Goal: Transaction & Acquisition: Purchase product/service

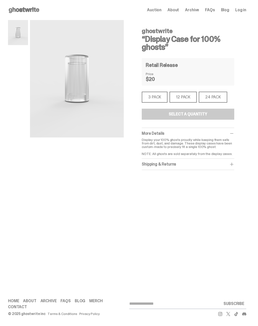
click at [19, 30] on img at bounding box center [18, 32] width 20 height 25
click at [215, 98] on div "24 PACK" at bounding box center [213, 97] width 29 height 11
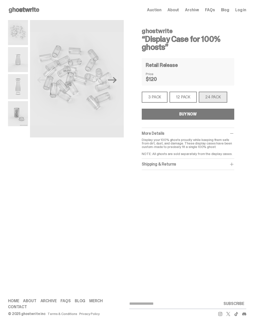
click at [16, 56] on img at bounding box center [18, 59] width 20 height 25
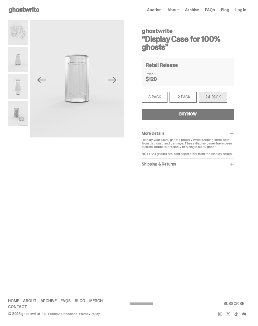
click at [16, 85] on img at bounding box center [18, 86] width 20 height 25
click at [18, 115] on img at bounding box center [18, 113] width 20 height 25
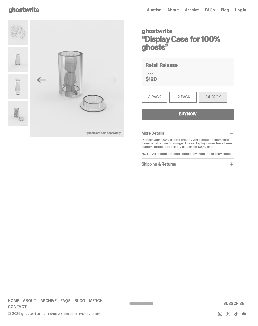
click at [15, 31] on img at bounding box center [18, 32] width 20 height 25
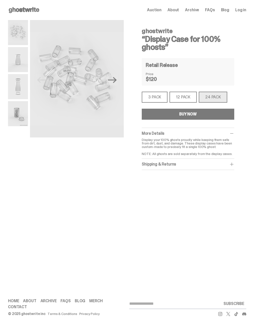
click at [159, 96] on div "3 PACK" at bounding box center [155, 97] width 26 height 11
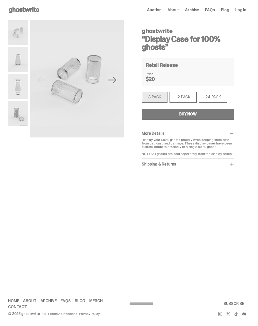
click at [25, 7] on icon at bounding box center [24, 10] width 32 height 8
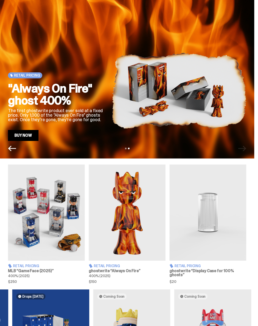
scroll to position [21, 0]
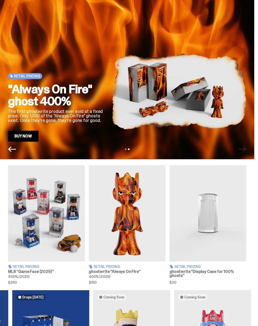
click at [128, 230] on img at bounding box center [127, 213] width 77 height 96
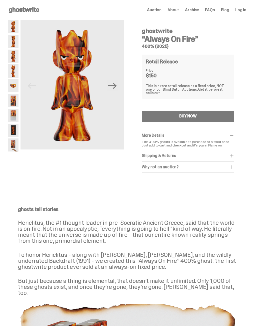
click at [10, 132] on img at bounding box center [13, 130] width 11 height 13
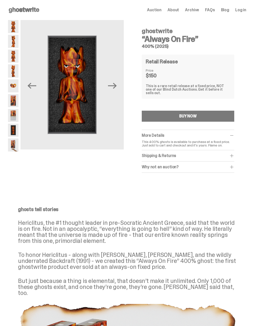
click at [10, 112] on img at bounding box center [13, 115] width 11 height 13
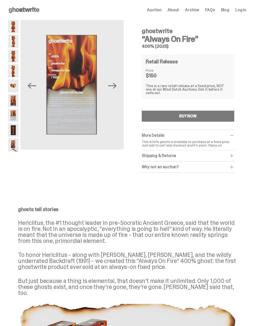
click at [13, 98] on img at bounding box center [13, 100] width 11 height 13
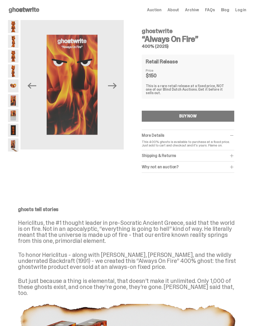
click at [14, 83] on img at bounding box center [13, 85] width 11 height 13
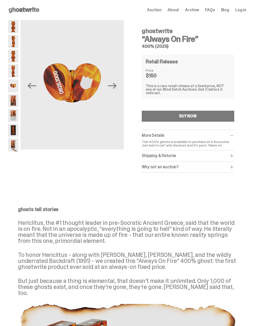
click at [20, 9] on use at bounding box center [24, 10] width 31 height 6
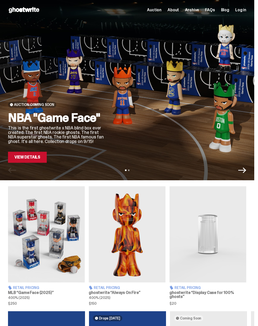
click at [217, 235] on img at bounding box center [208, 234] width 77 height 96
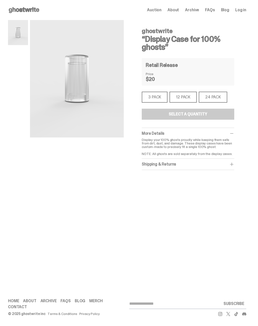
click at [156, 100] on div "3 PACK" at bounding box center [155, 97] width 26 height 11
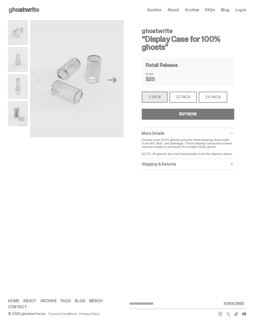
click at [19, 9] on use at bounding box center [24, 10] width 31 height 6
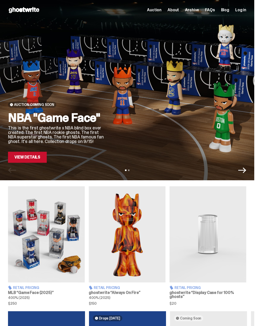
click at [214, 240] on img at bounding box center [208, 234] width 77 height 96
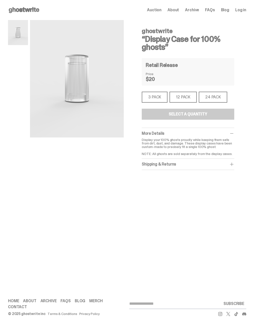
click at [157, 95] on div "3 PACK" at bounding box center [155, 97] width 26 height 11
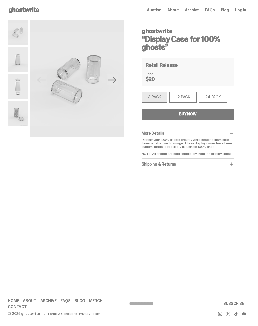
click at [203, 116] on button "BUY NOW" at bounding box center [188, 114] width 93 height 11
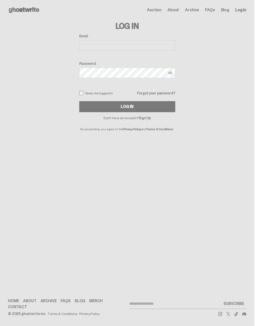
click at [13, 303] on link "Home" at bounding box center [13, 301] width 11 height 4
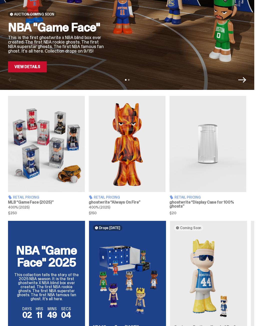
scroll to position [90, 0]
click at [213, 147] on img at bounding box center [208, 144] width 77 height 96
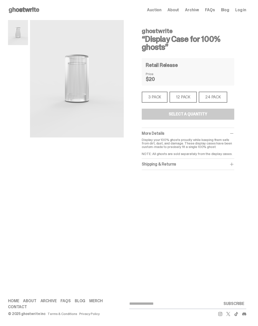
click at [159, 96] on div "3 PACK" at bounding box center [155, 97] width 26 height 11
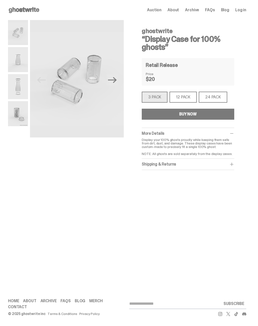
click at [235, 165] on span at bounding box center [232, 164] width 5 height 5
